Goal: Task Accomplishment & Management: Manage account settings

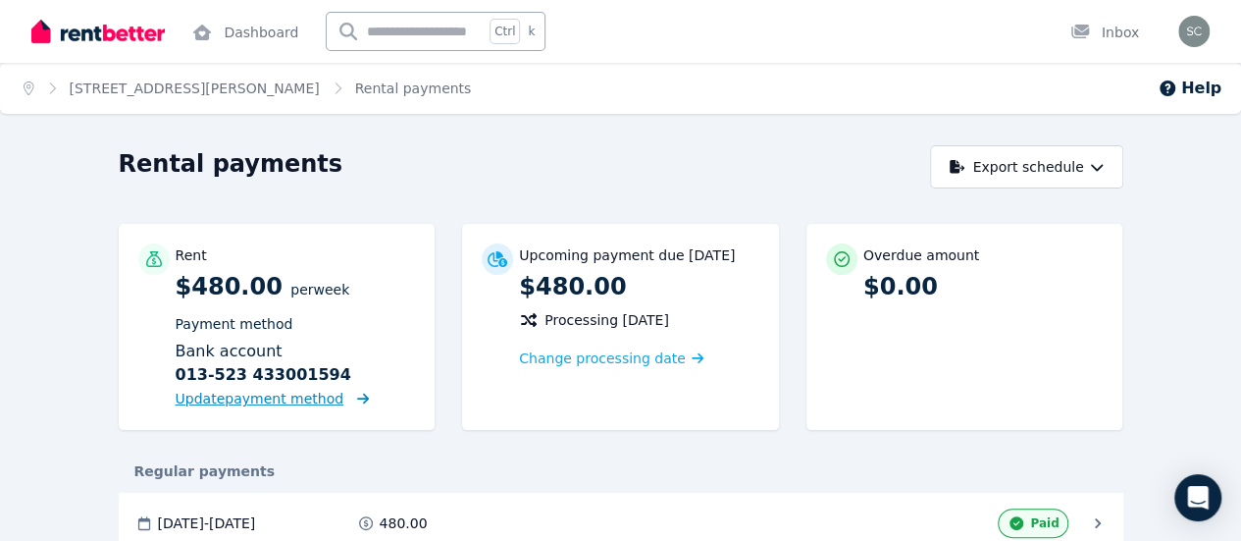
click at [194, 403] on span "Update payment method" at bounding box center [260, 399] width 169 height 16
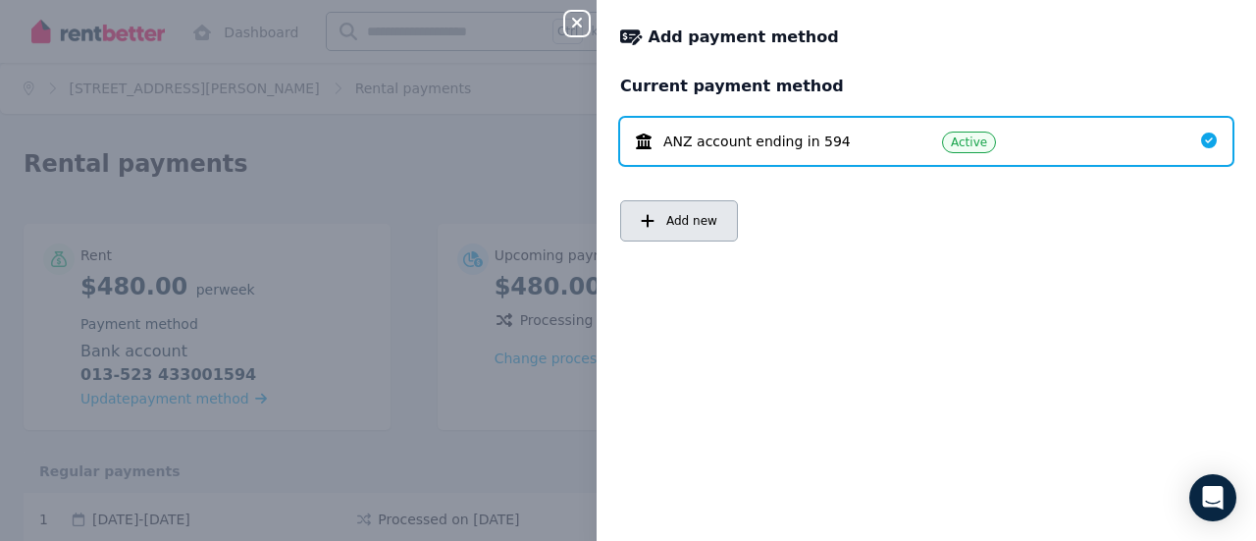
click at [710, 229] on span "Add new" at bounding box center [691, 221] width 51 height 16
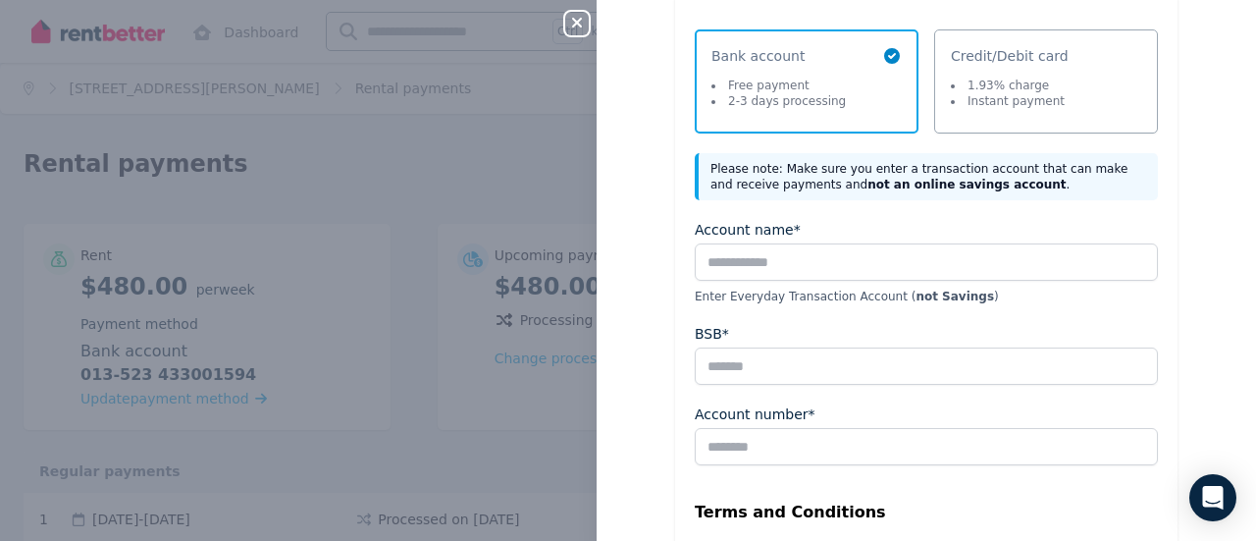
scroll to position [74, 0]
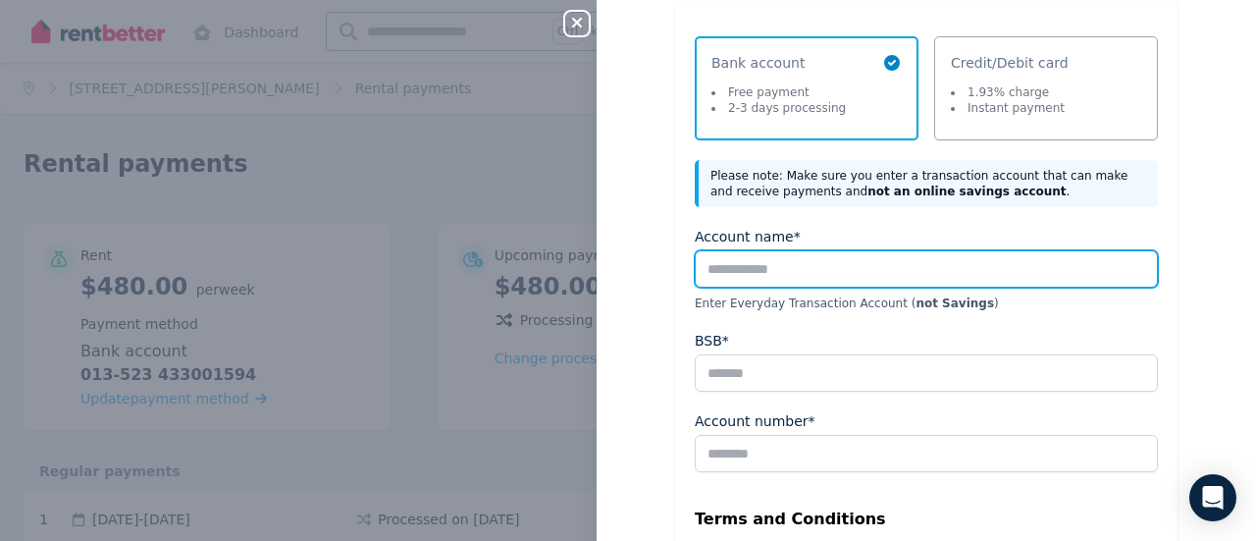
click at [816, 273] on input "Account name*" at bounding box center [926, 268] width 463 height 37
type input "**********"
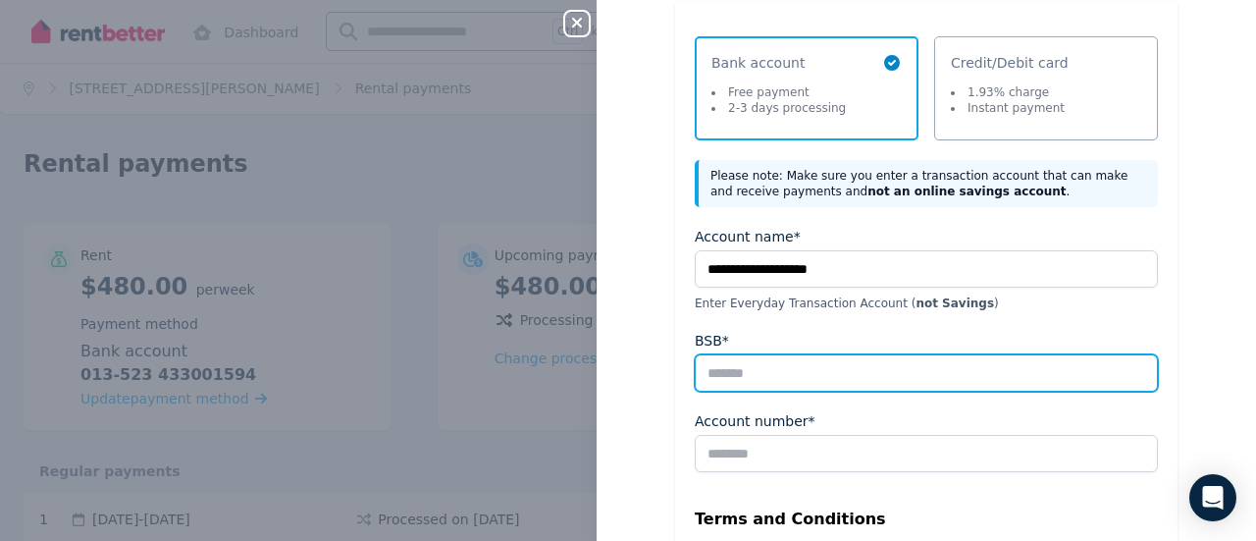
click at [803, 368] on input "BSB*" at bounding box center [926, 372] width 463 height 37
type input "******"
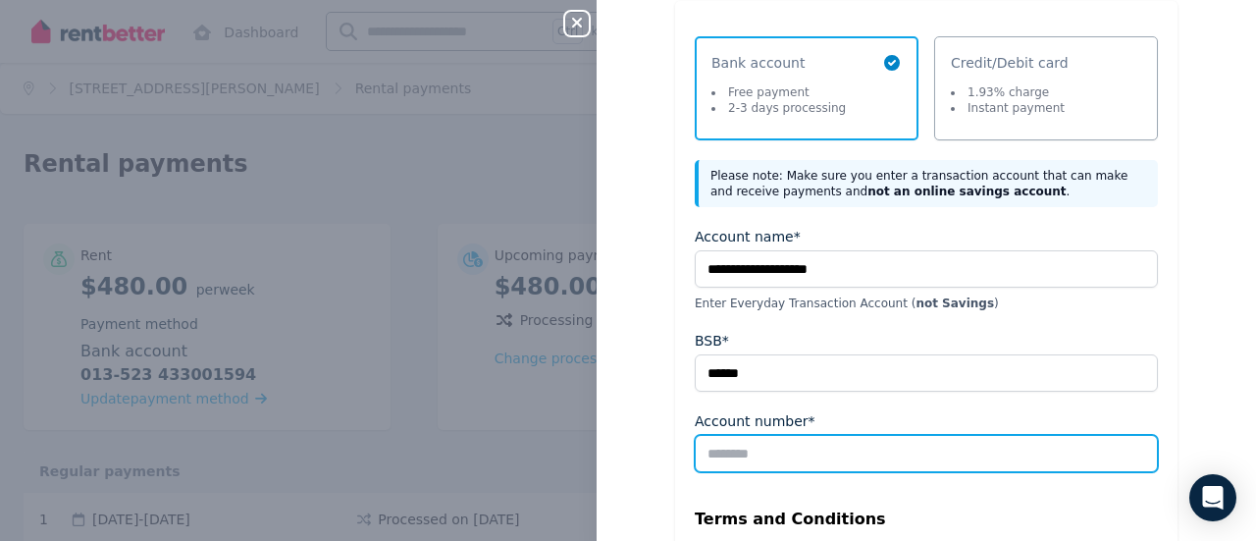
click at [819, 441] on input "Account number*" at bounding box center [926, 453] width 463 height 37
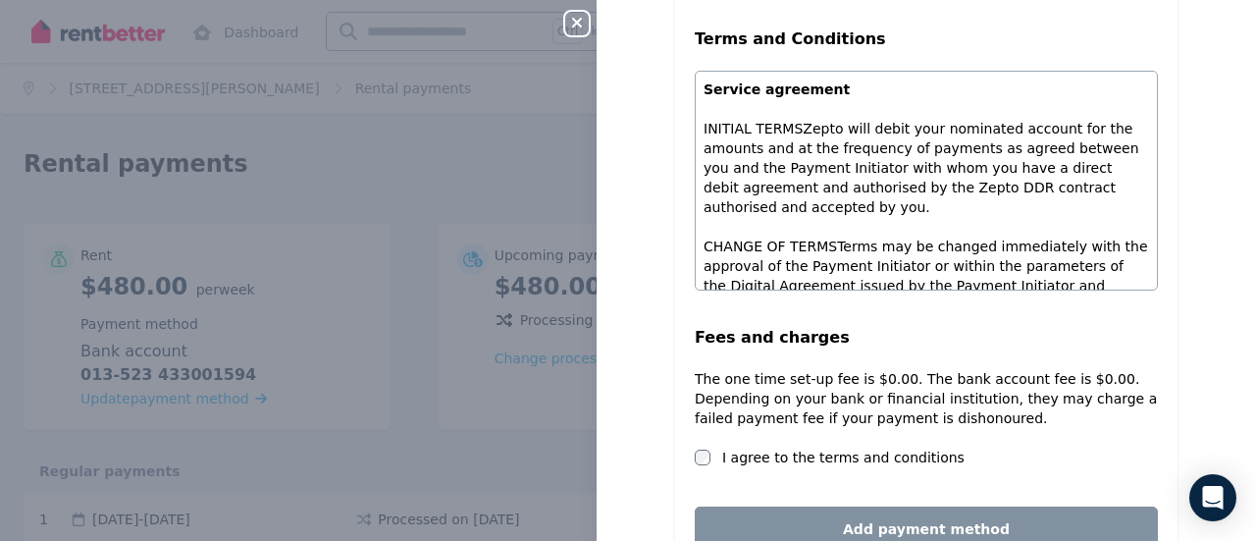
scroll to position [564, 0]
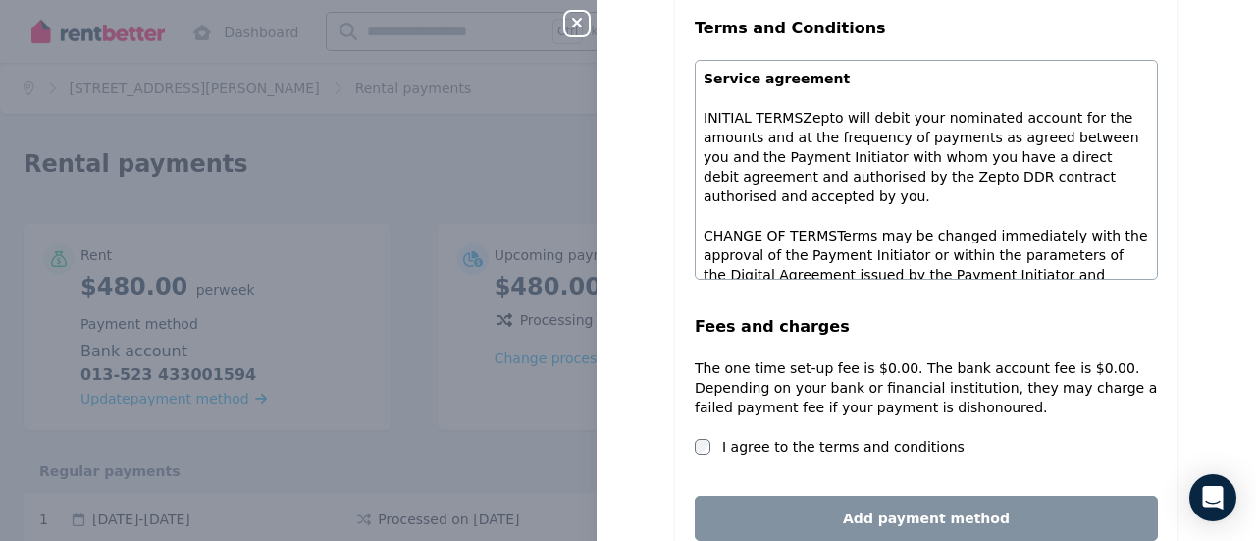
type input "*********"
click at [757, 442] on label "I agree to the terms and conditions" at bounding box center [843, 447] width 242 height 20
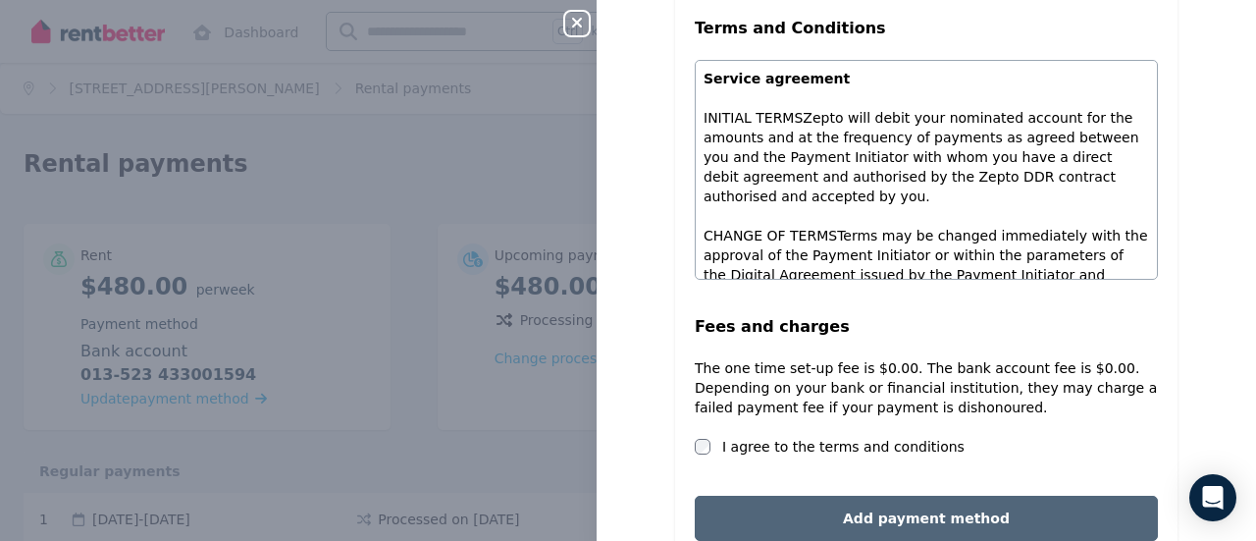
click at [866, 525] on button "Add payment method" at bounding box center [926, 518] width 463 height 45
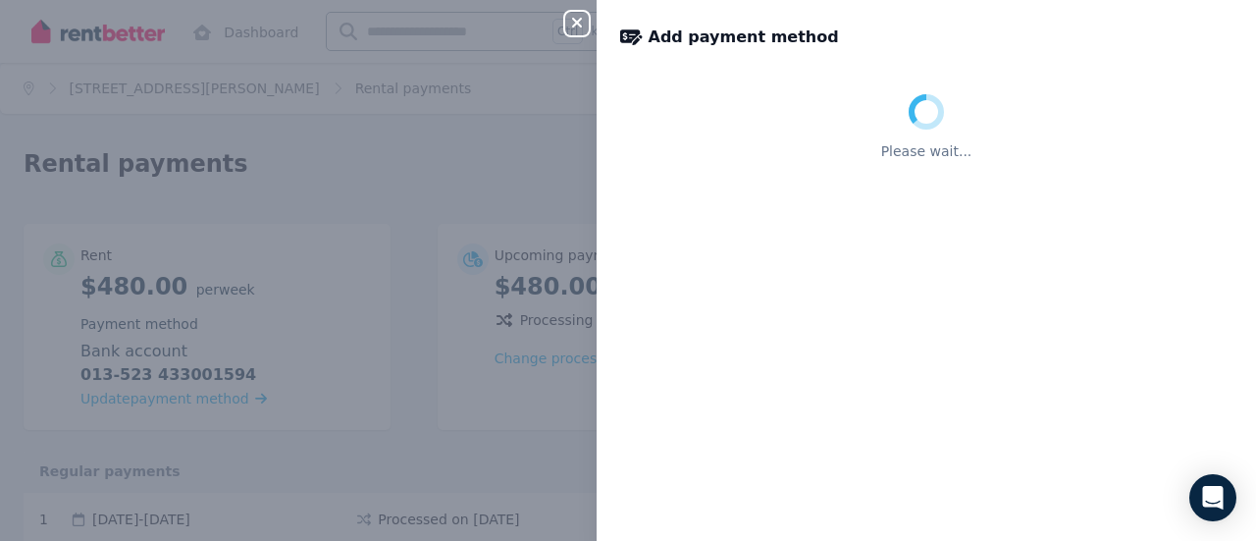
scroll to position [0, 0]
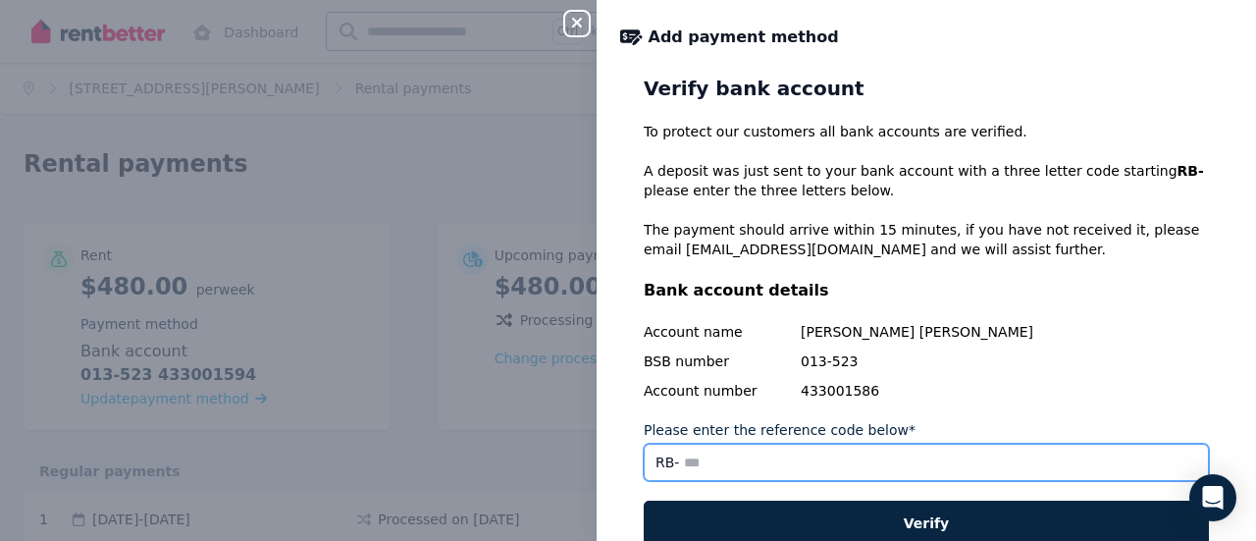
click at [924, 468] on input "Please enter the reference code below*" at bounding box center [926, 462] width 565 height 37
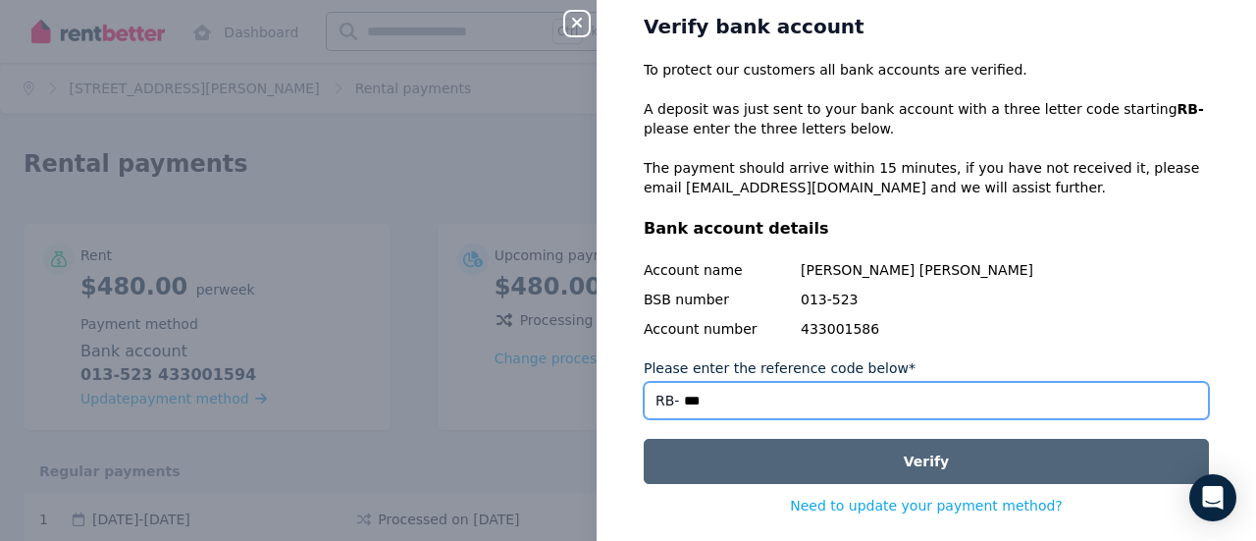
scroll to position [113, 0]
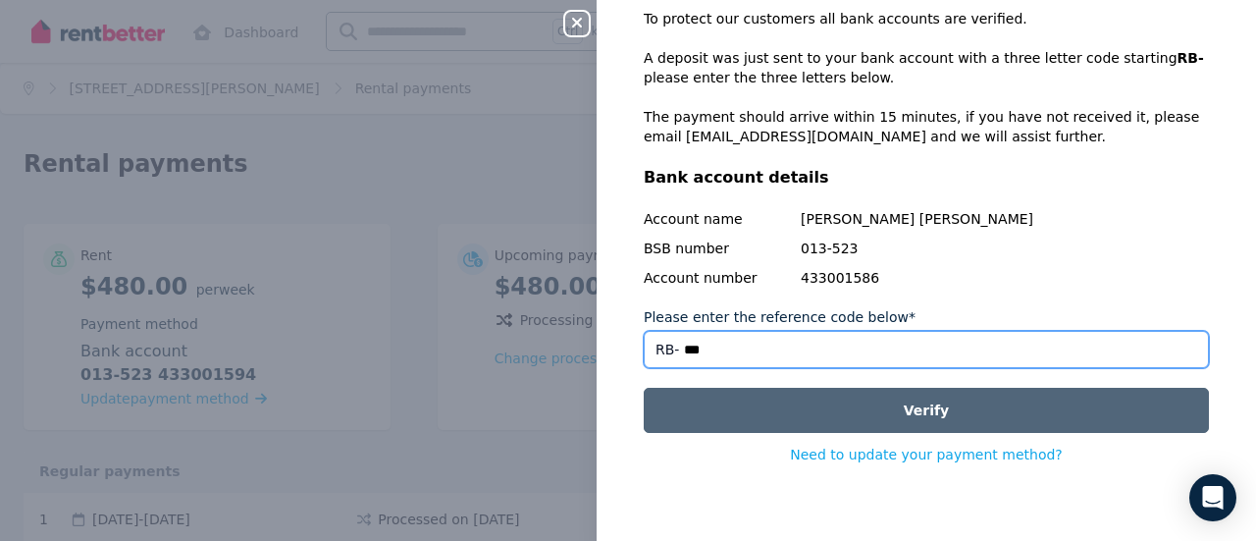
type input "***"
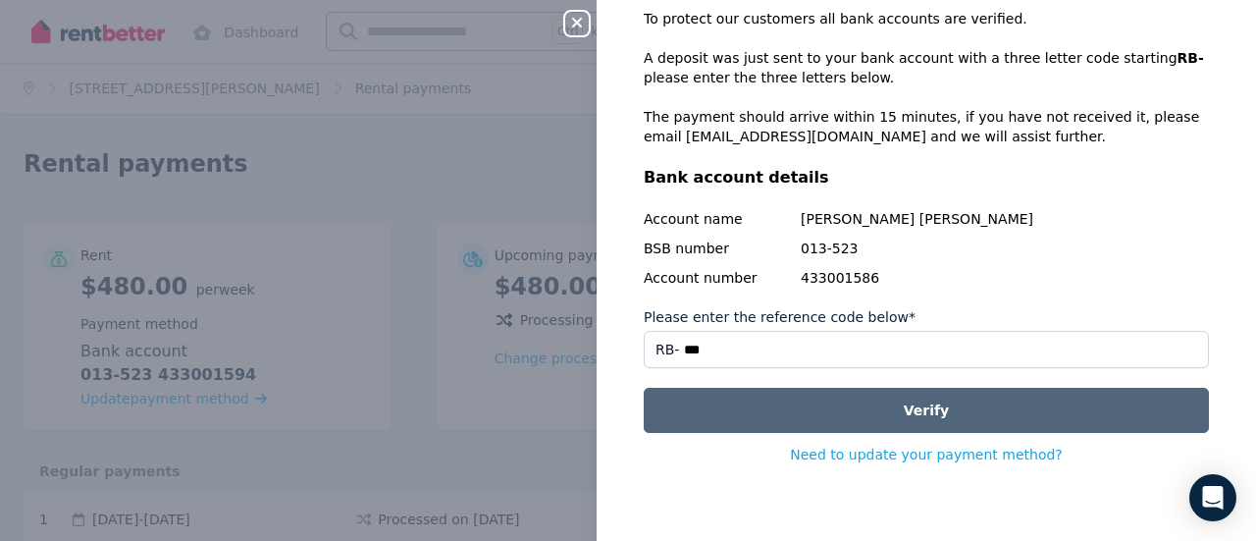
click at [957, 413] on button "Verify" at bounding box center [926, 410] width 565 height 45
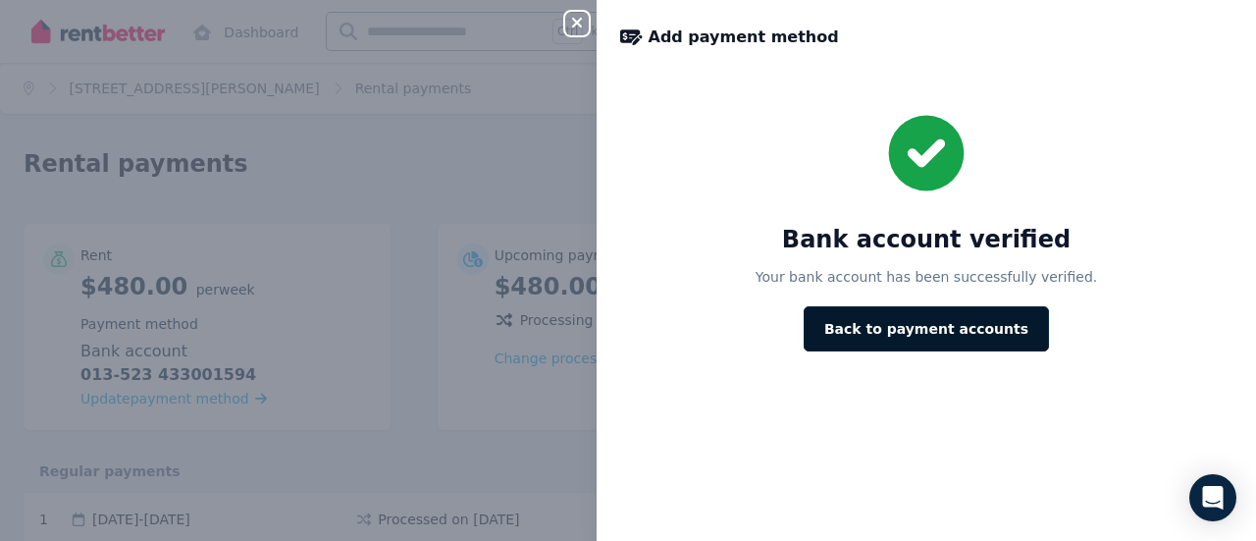
click at [968, 339] on button "Back to payment accounts" at bounding box center [926, 328] width 245 height 45
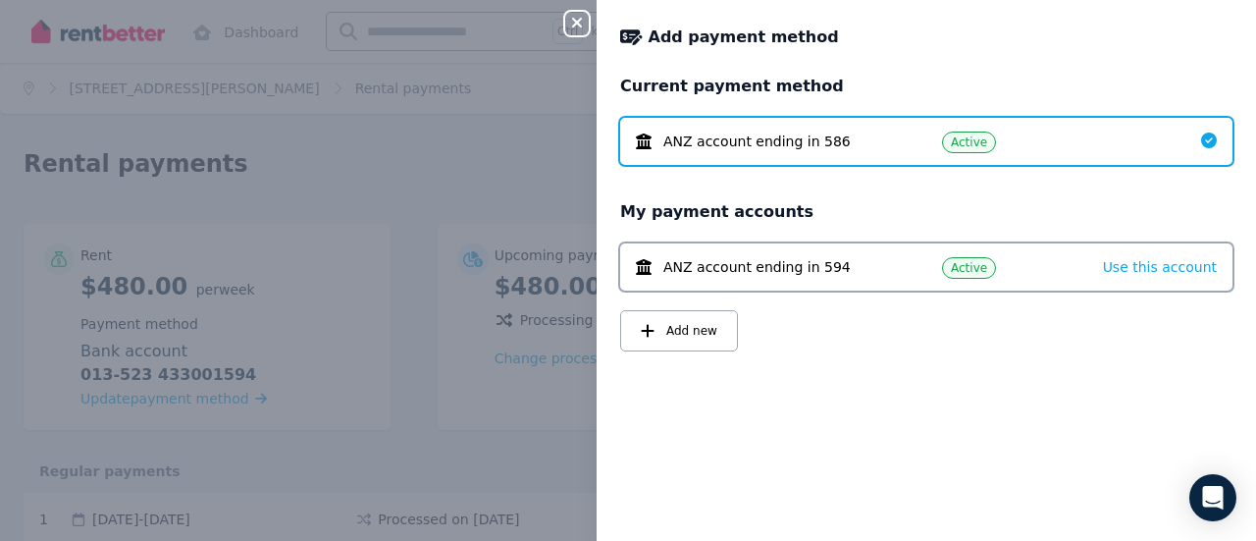
click at [576, 25] on icon "button" at bounding box center [577, 23] width 10 height 10
click at [580, 29] on icon "button" at bounding box center [577, 23] width 24 height 16
click at [567, 19] on icon "button" at bounding box center [577, 23] width 24 height 16
click at [576, 19] on icon "button" at bounding box center [577, 23] width 24 height 16
click at [1109, 114] on div "Current payment method ANZ account ending in 586 Active" at bounding box center [926, 120] width 612 height 90
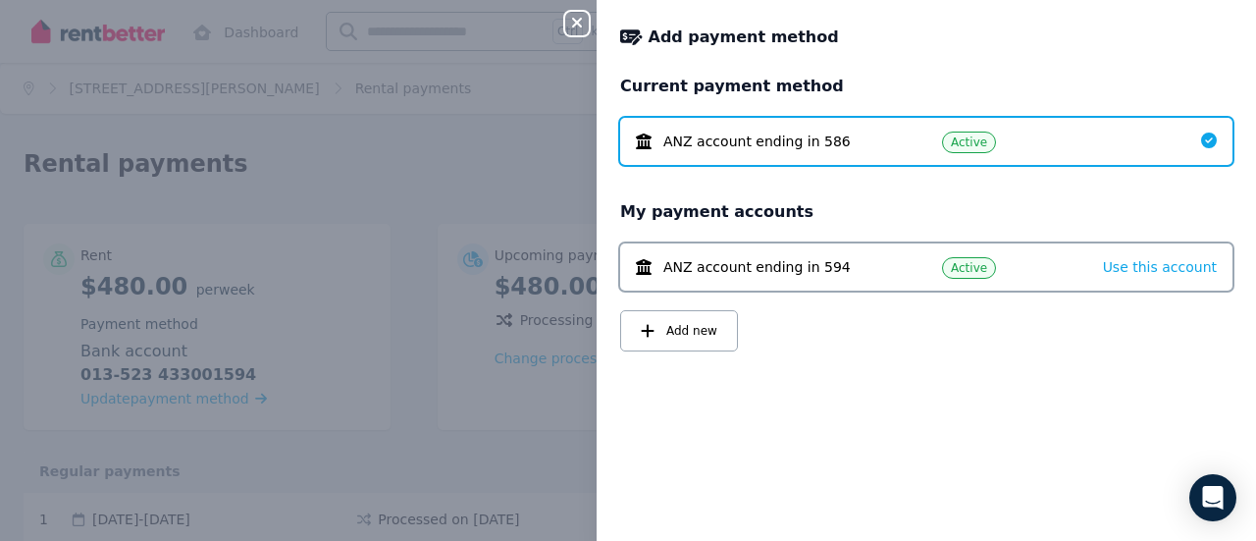
click at [1091, 89] on h2 "Current payment method" at bounding box center [926, 87] width 612 height 24
click at [922, 419] on div "Current payment method ANZ account ending in 586 Active My payment accounts ANZ…" at bounding box center [926, 296] width 659 height 443
click at [579, 24] on icon "button" at bounding box center [577, 23] width 24 height 16
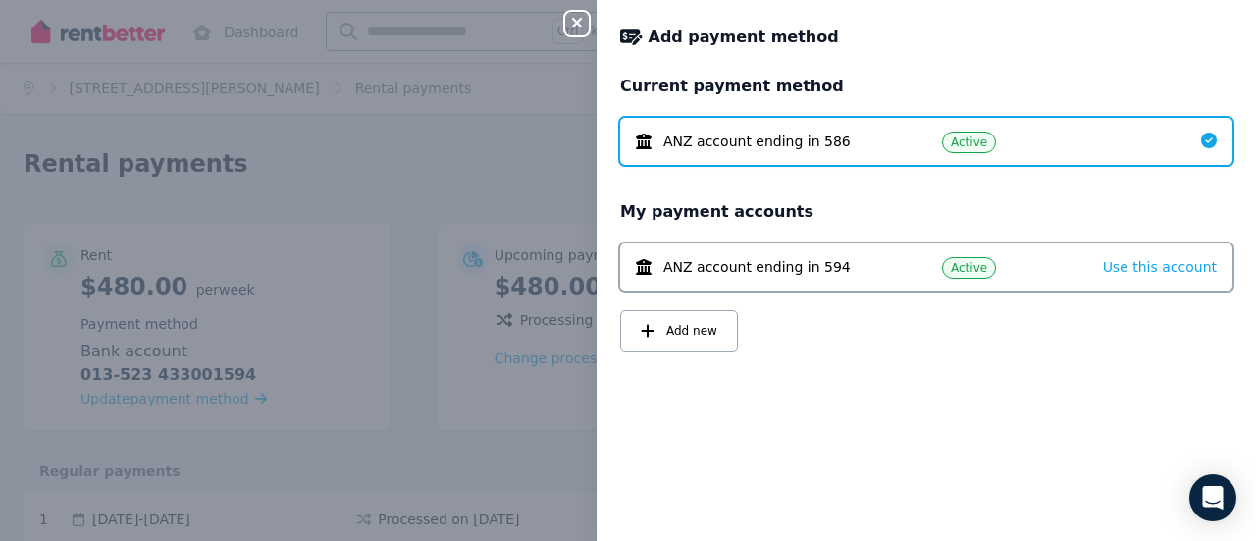
click at [579, 24] on icon "button" at bounding box center [577, 23] width 24 height 16
click at [504, 182] on div "Close panel Add payment method Current payment method ANZ account ending in 586…" at bounding box center [628, 270] width 1256 height 541
